Goal: Check status: Check status

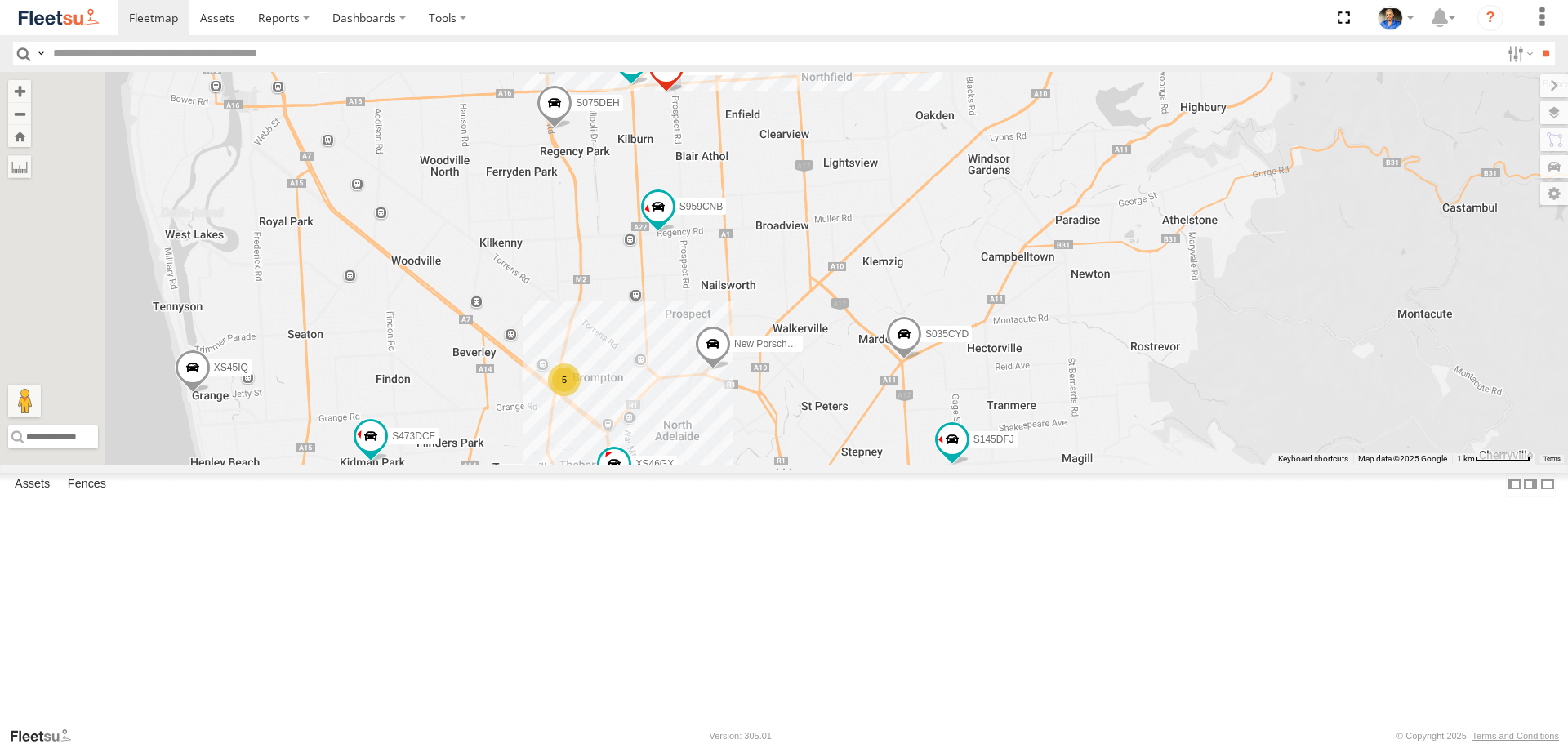
click at [429, 531] on span at bounding box center [415, 516] width 30 height 30
click at [402, 524] on label at bounding box center [387, 517] width 32 height 11
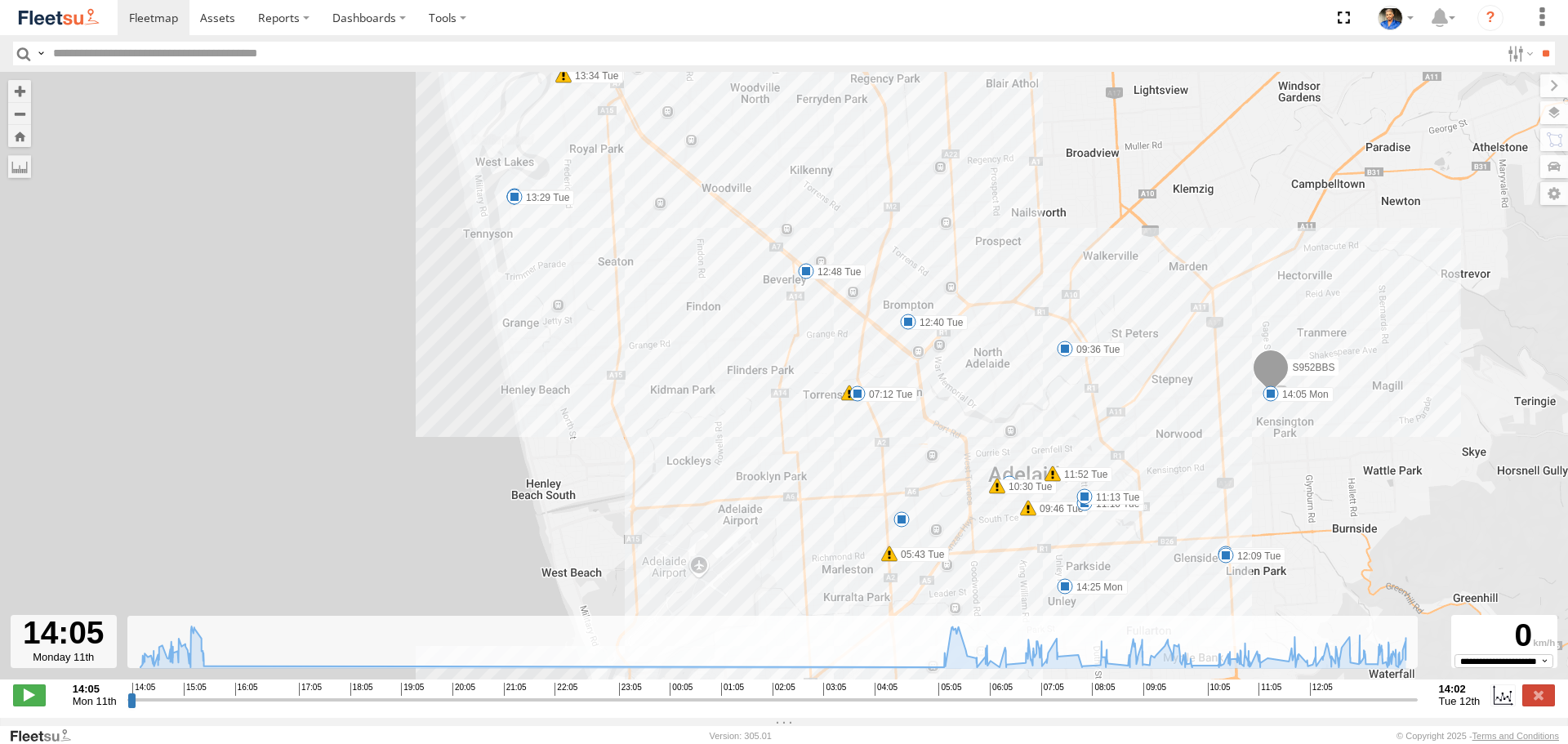
drag, startPoint x: 1162, startPoint y: 294, endPoint x: 972, endPoint y: 274, distance: 191.0
click at [972, 276] on div "S952BBS 14:05 Mon 14:41 Mon 14:45 Mon 14:48 Mon 15:23 Mon 05:18 Tue 07:12 Tue 1…" at bounding box center [784, 383] width 1568 height 624
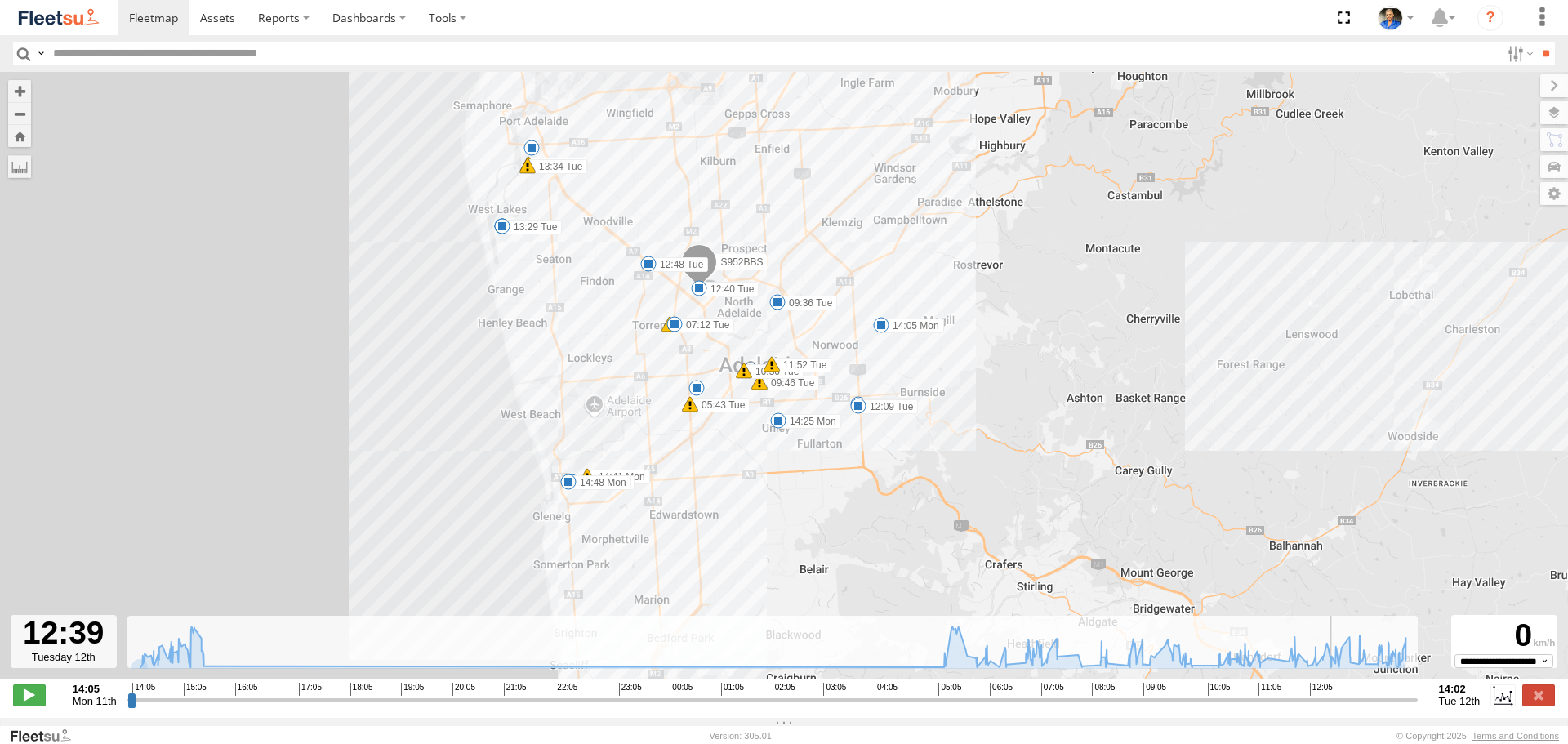
drag, startPoint x: 130, startPoint y: 707, endPoint x: 507, endPoint y: 279, distance: 570.4
click at [1336, 707] on input "range" at bounding box center [772, 699] width 1290 height 16
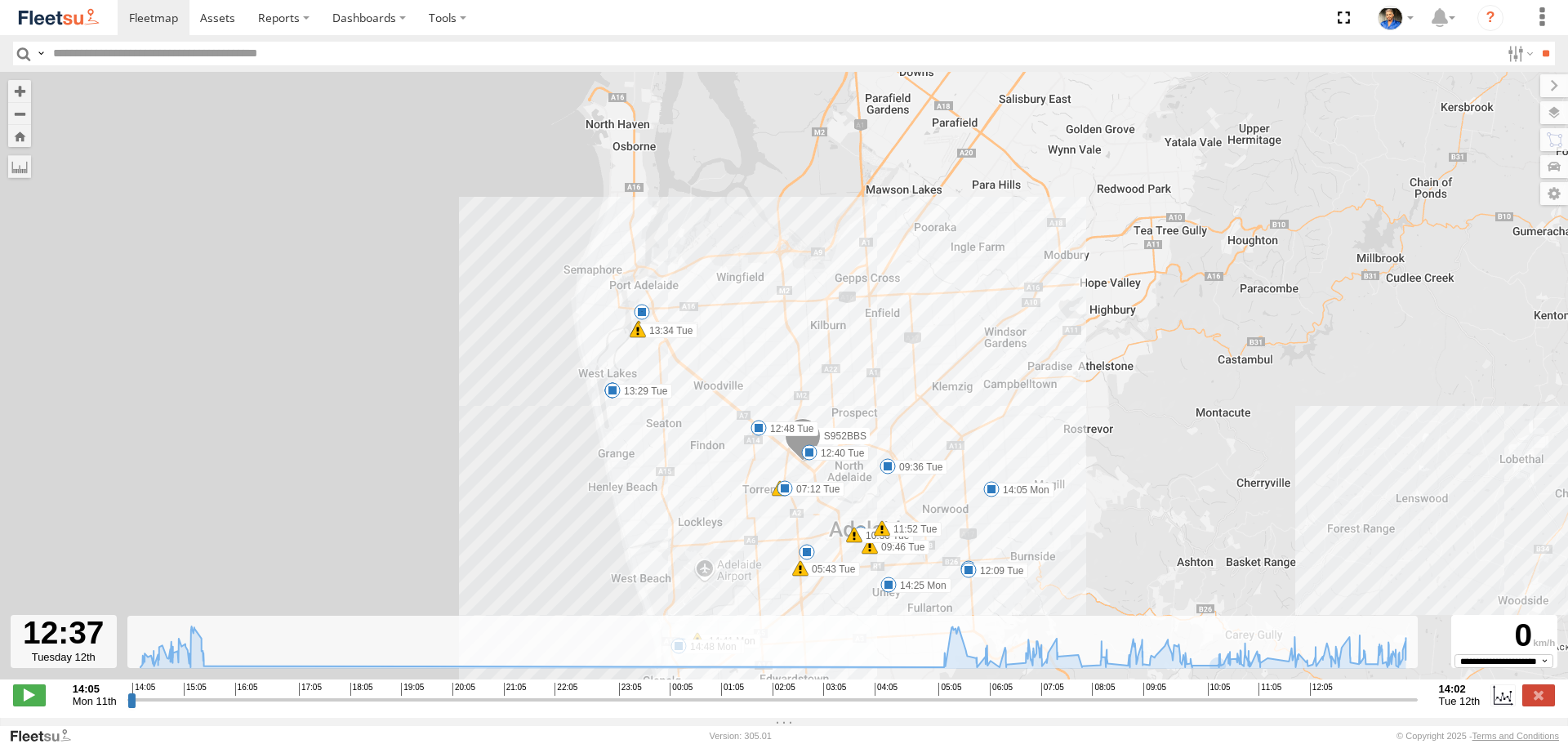
drag, startPoint x: 507, startPoint y: 291, endPoint x: 592, endPoint y: 428, distance: 161.2
click at [592, 428] on div "S952BBS 14:05 Mon 14:41 Mon 14:45 Mon 14:48 Mon 15:23 Mon 05:18 Tue 07:12 Tue 1…" at bounding box center [784, 383] width 1568 height 624
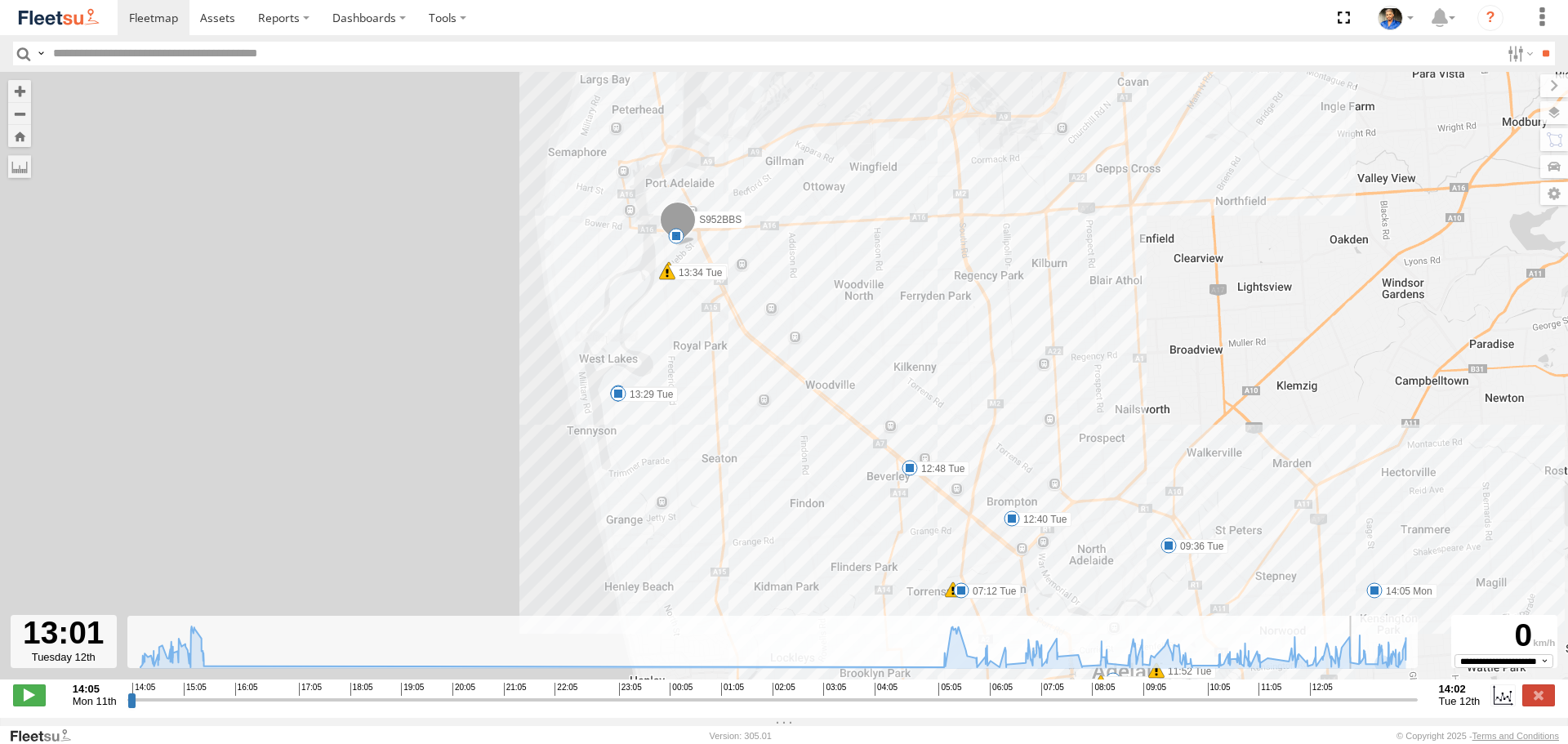
drag, startPoint x: 1335, startPoint y: 710, endPoint x: 1358, endPoint y: 709, distance: 23.0
click at [1358, 707] on input "range" at bounding box center [772, 699] width 1290 height 16
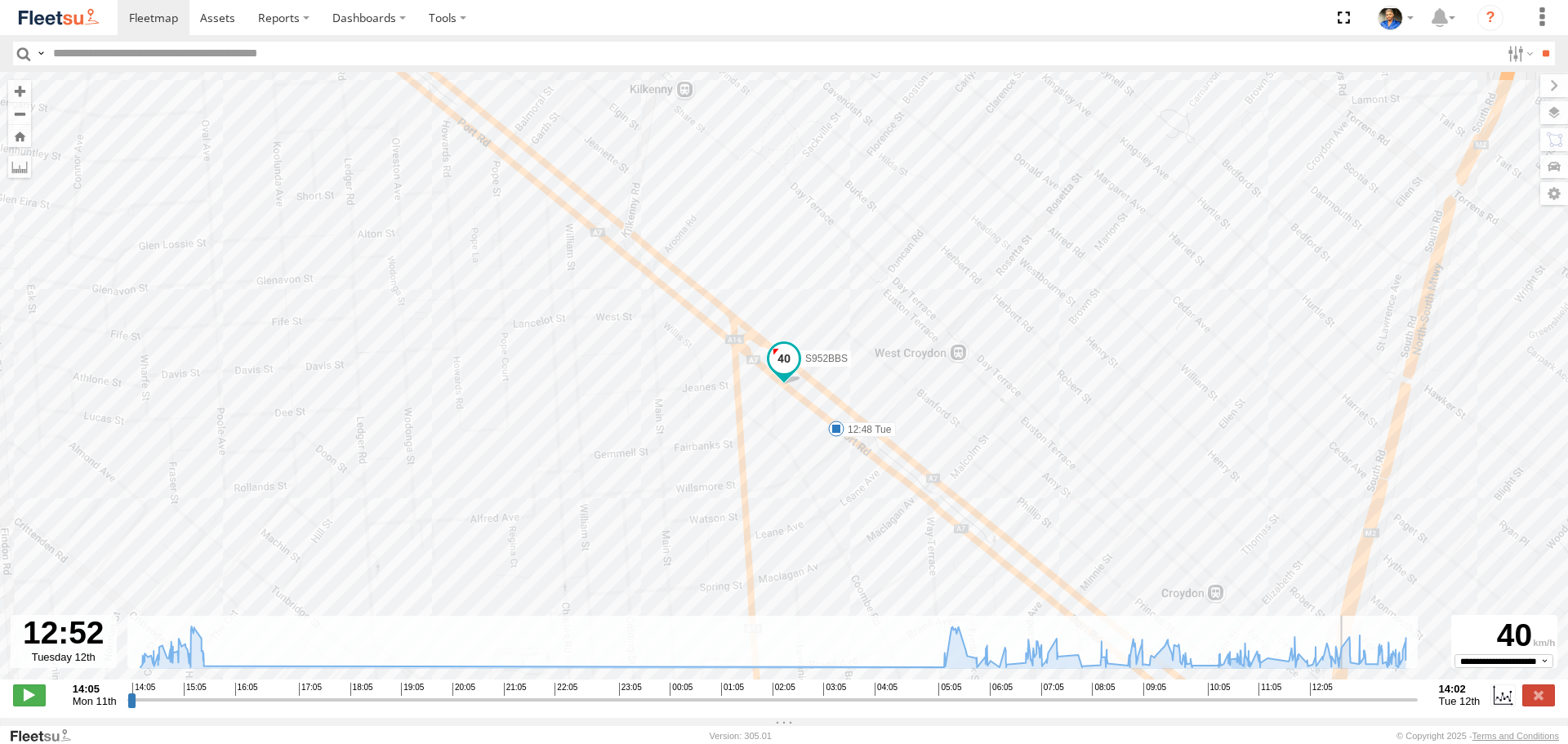
drag, startPoint x: 1359, startPoint y: 708, endPoint x: 1349, endPoint y: 709, distance: 10.0
click at [1349, 707] on input "range" at bounding box center [772, 699] width 1290 height 16
click at [31, 705] on span at bounding box center [29, 694] width 33 height 21
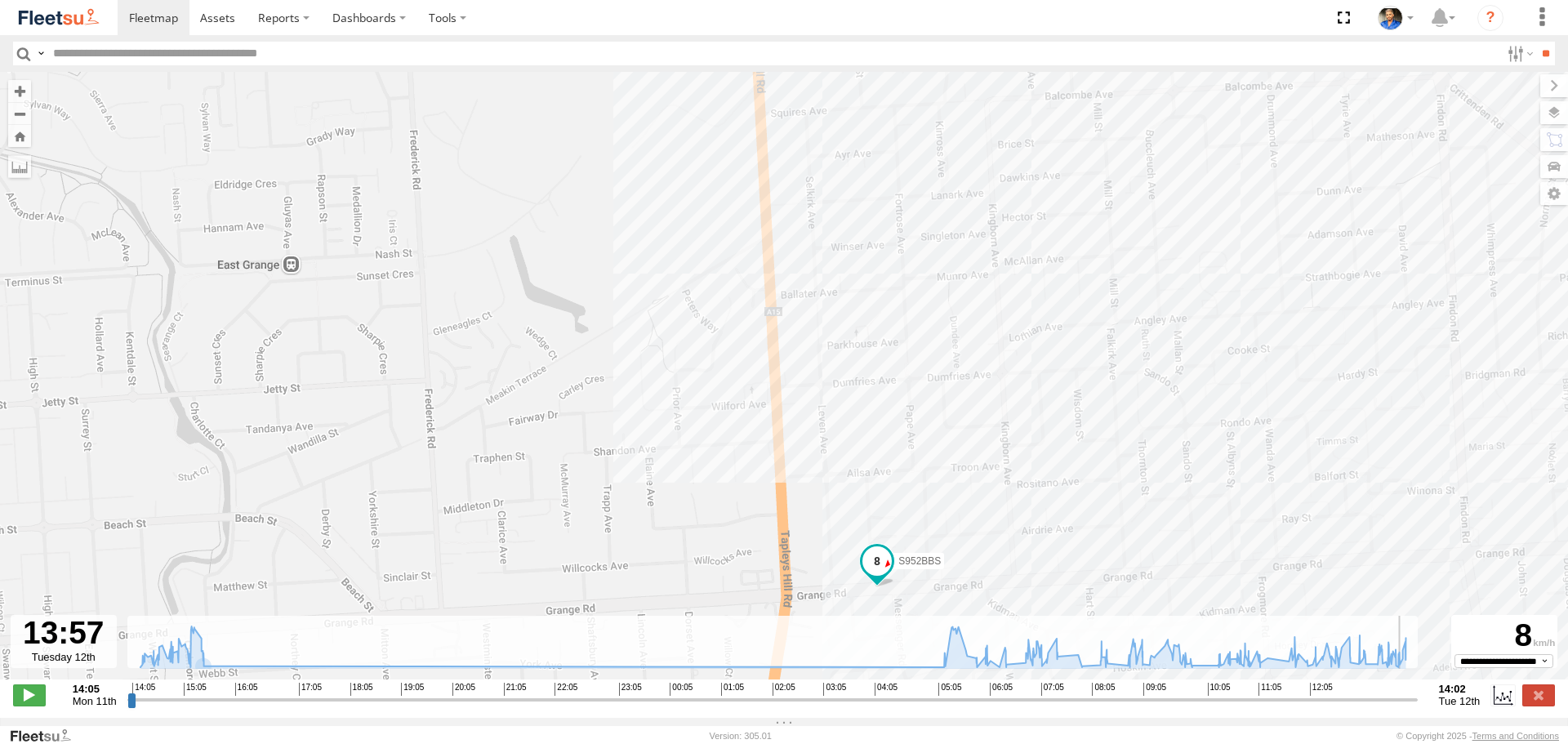
click at [86, 20] on img at bounding box center [58, 18] width 85 height 22
type input "**********"
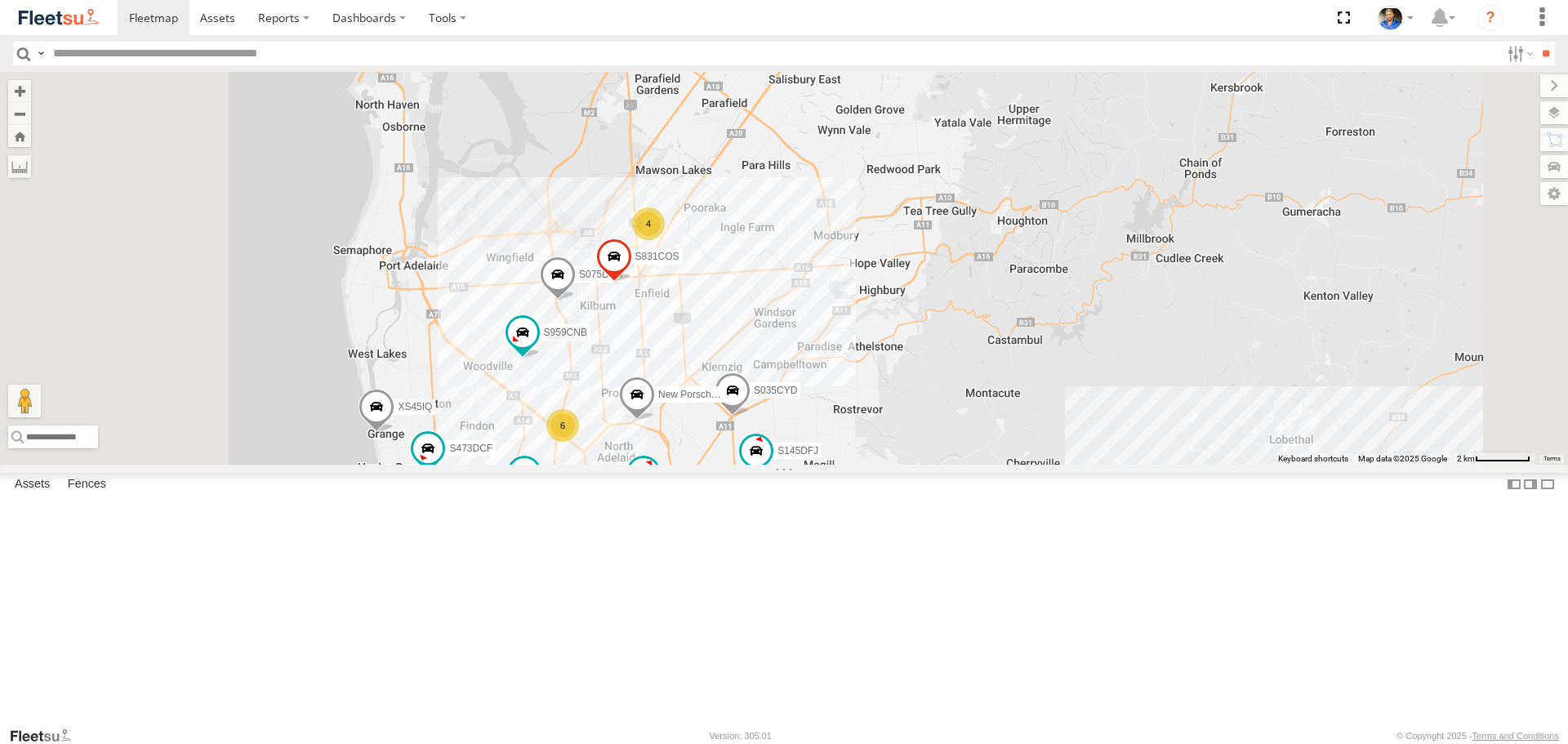
drag, startPoint x: 914, startPoint y: 415, endPoint x: 1022, endPoint y: 374, distance: 115.5
click at [1022, 374] on div "S597CRY S364CJT S253CZS S891CUO S662CKG Graham Cooper S145DFJ S075DEH S343CTS S…" at bounding box center [784, 268] width 1568 height 392
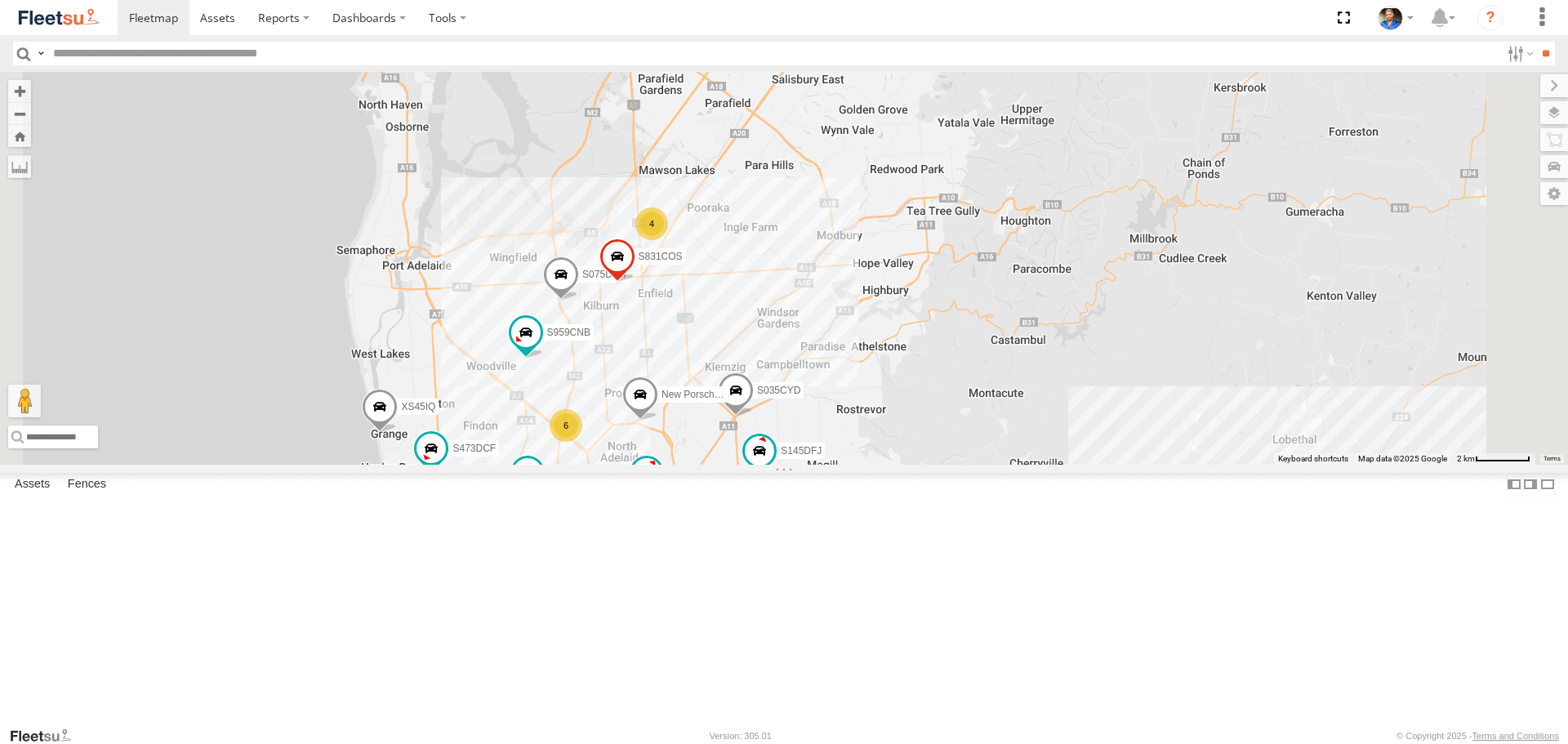
click at [636, 283] on span at bounding box center [618, 261] width 36 height 44
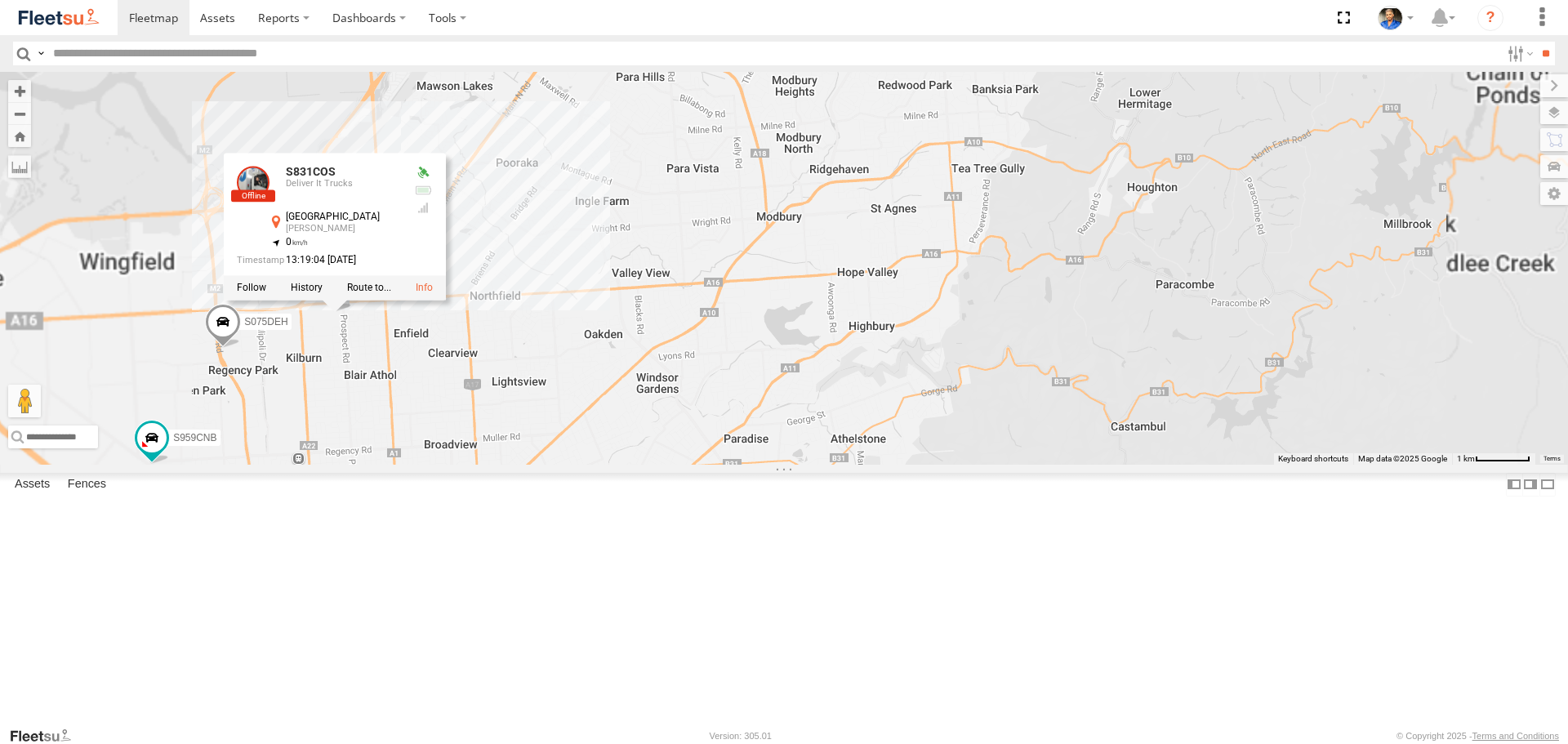
click at [1004, 430] on div "S597CRY S364CJT S253CZS S891CUO S662CKG Graham Cooper S145DFJ S075DEH S343CTS S…" at bounding box center [784, 268] width 1568 height 392
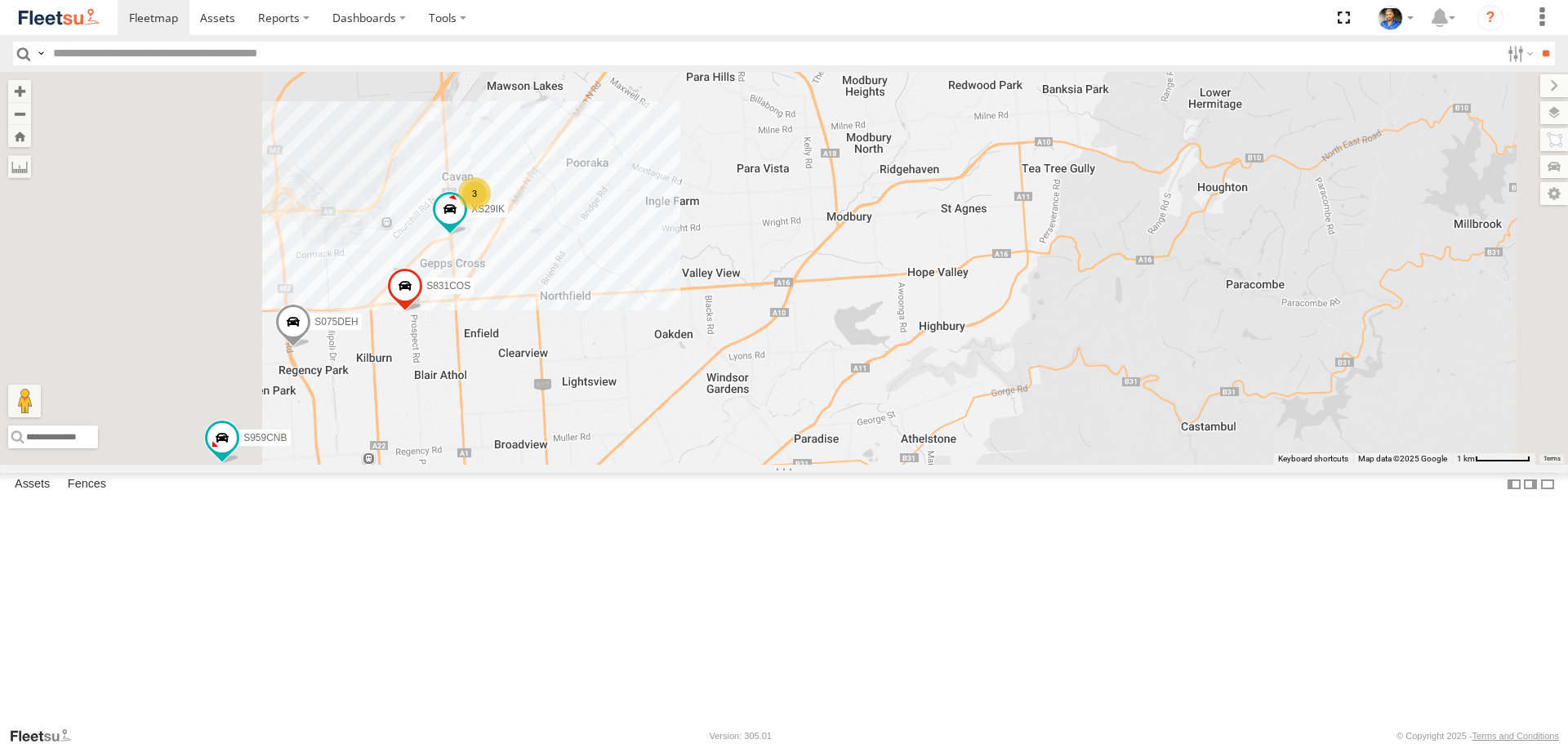
drag, startPoint x: 839, startPoint y: 464, endPoint x: 1022, endPoint y: 478, distance: 183.5
click at [1022, 464] on div "S597CRY S364CJT S253CZS S891CUO S662CKG Graham Cooper S145DFJ S075DEH S343CTS S…" at bounding box center [784, 268] width 1568 height 392
